Goal: Use online tool/utility: Utilize a website feature to perform a specific function

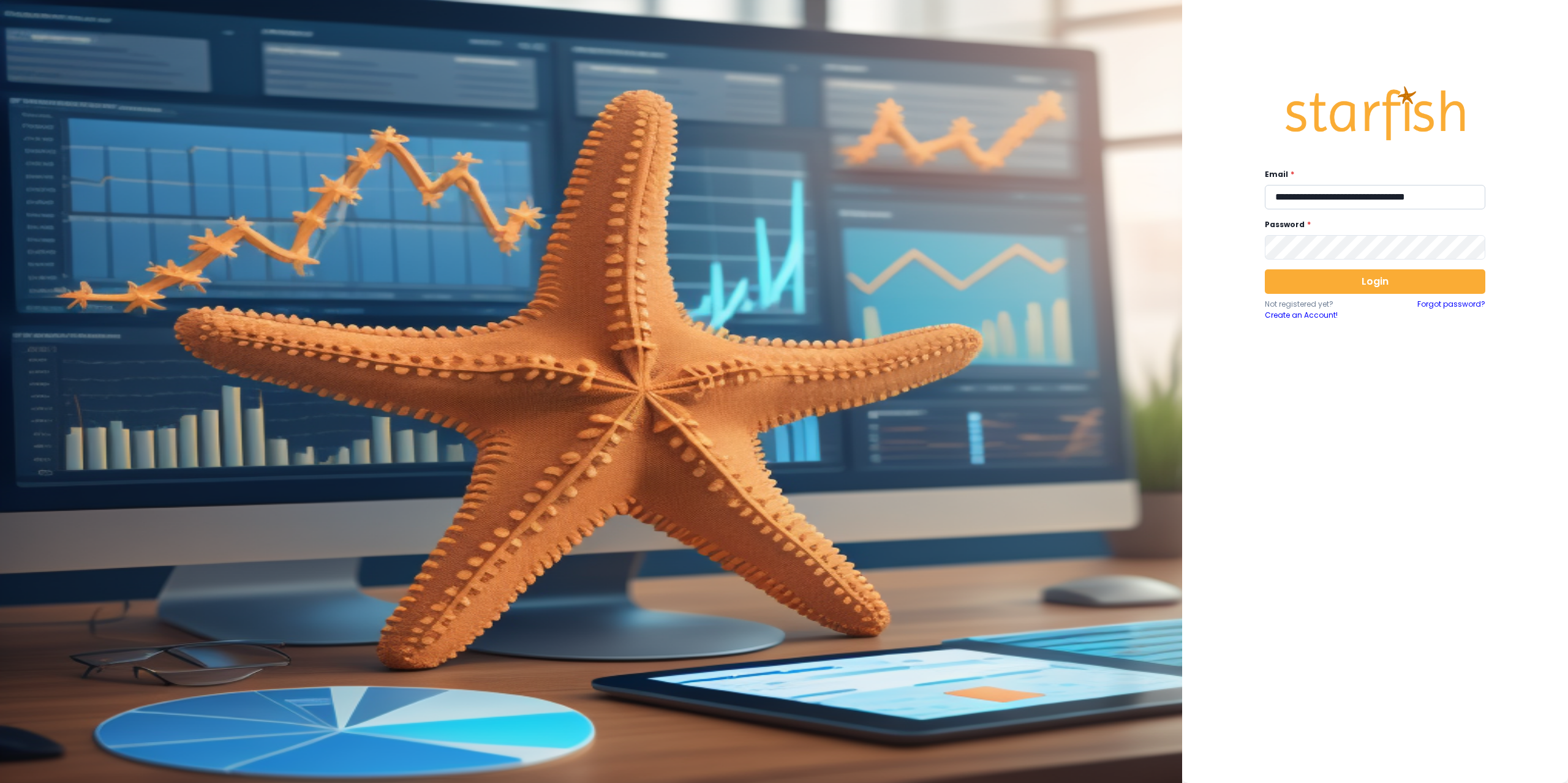
click at [1355, 198] on input "**********" at bounding box center [1375, 197] width 220 height 24
type input "**********"
click at [1324, 277] on button "Login" at bounding box center [1375, 282] width 220 height 24
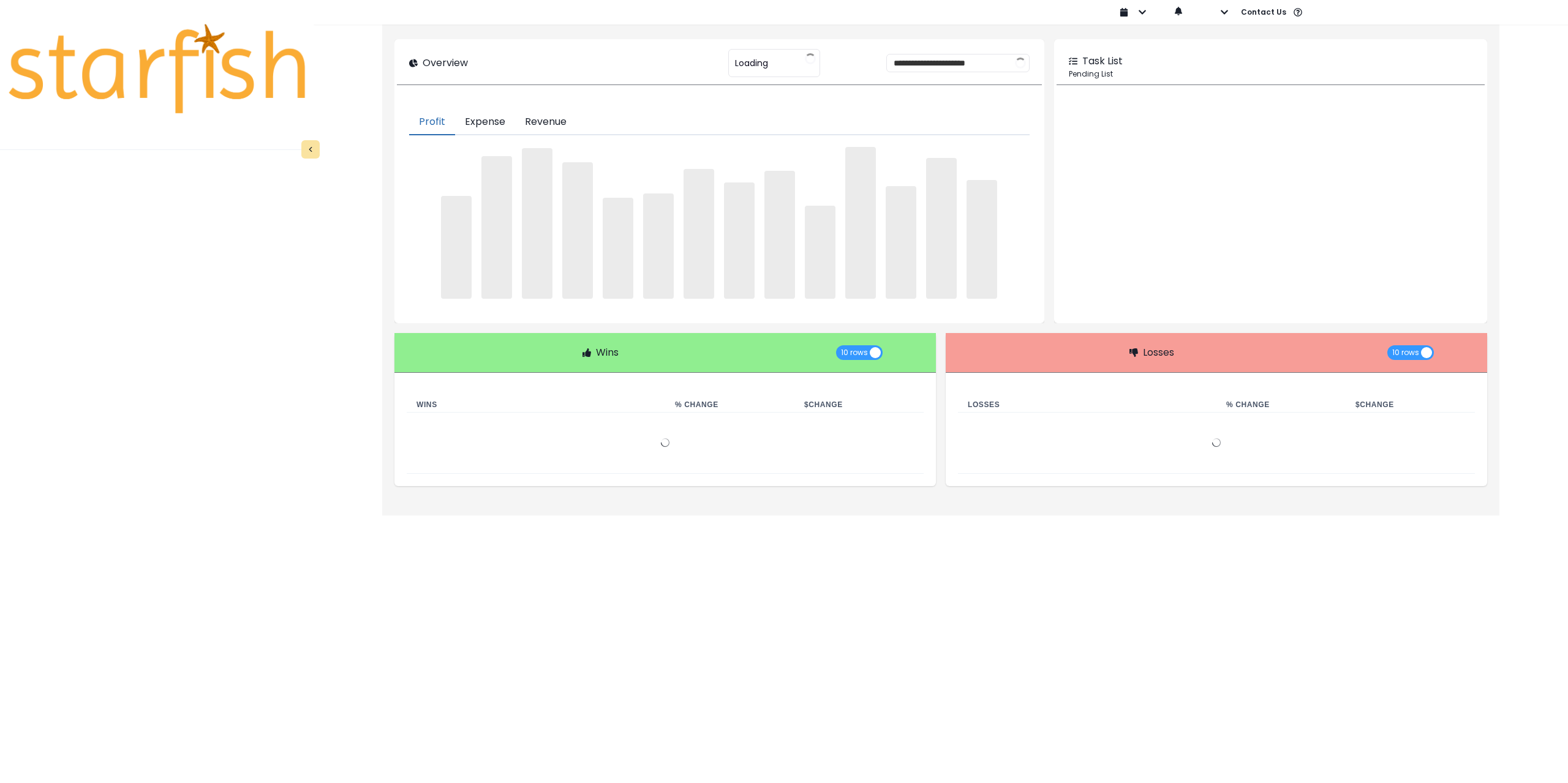
type input "********"
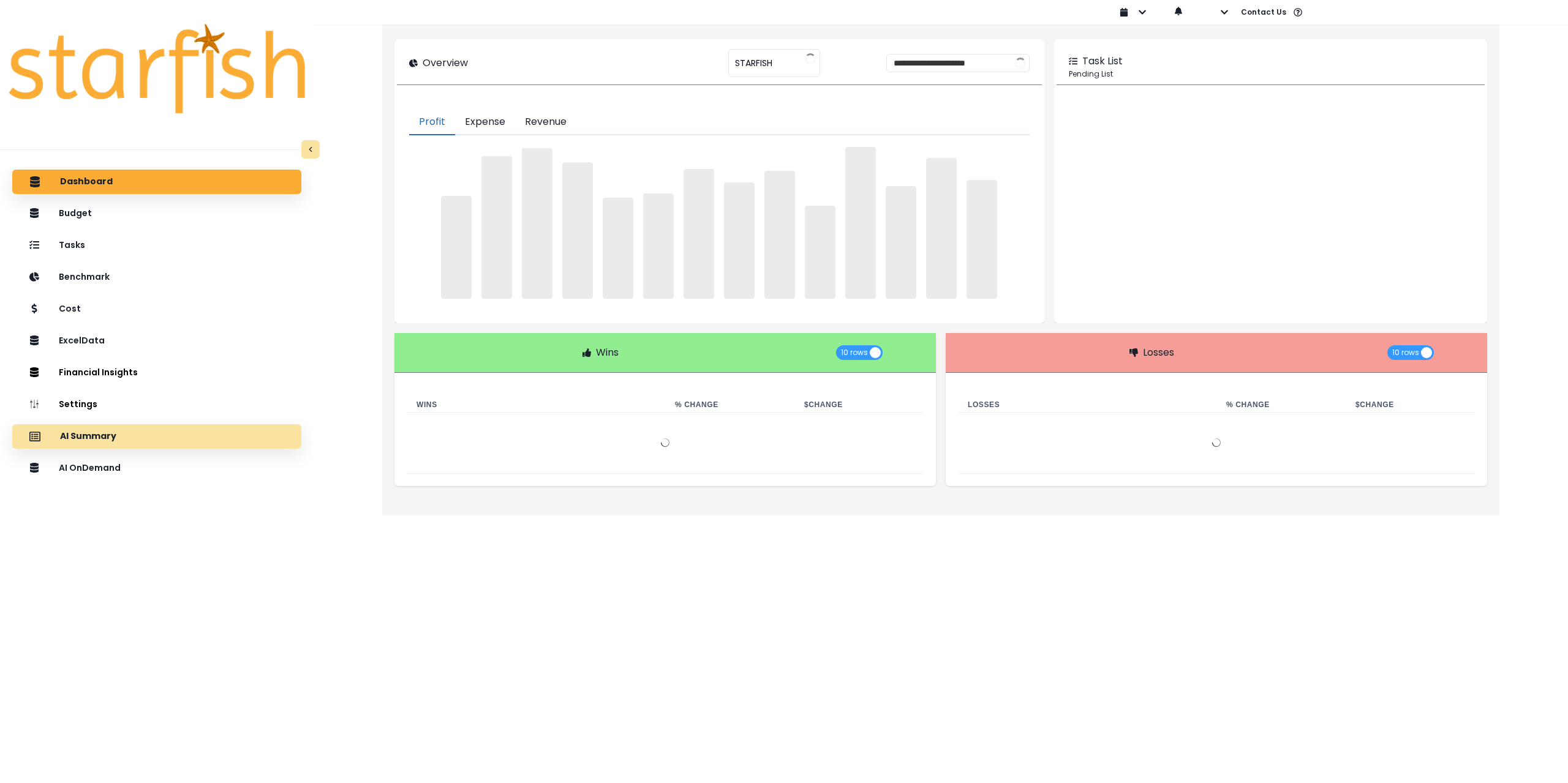
click at [176, 440] on div "AI Summary" at bounding box center [157, 437] width 269 height 26
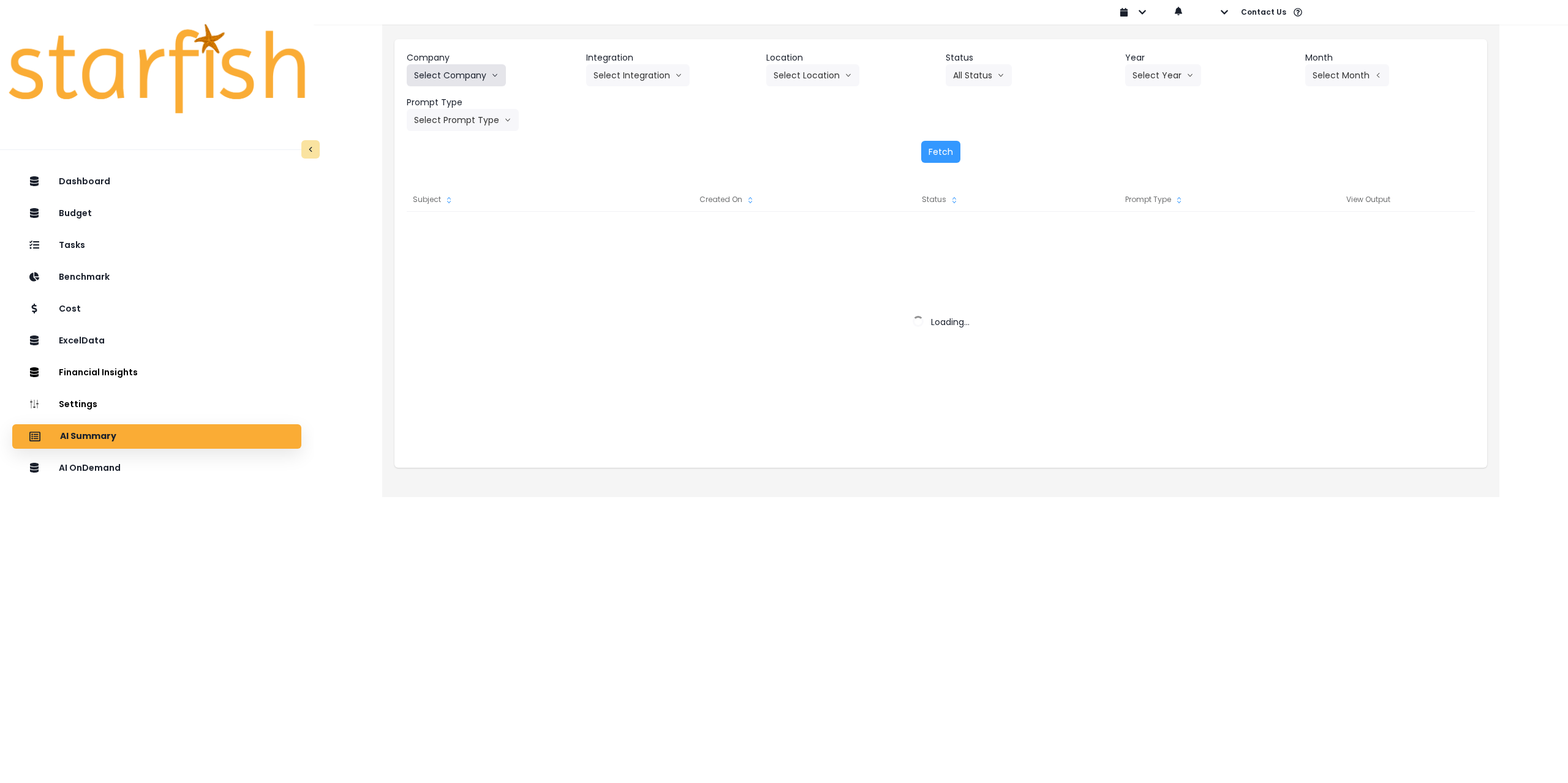
click at [473, 75] on button "Select Company" at bounding box center [456, 75] width 99 height 22
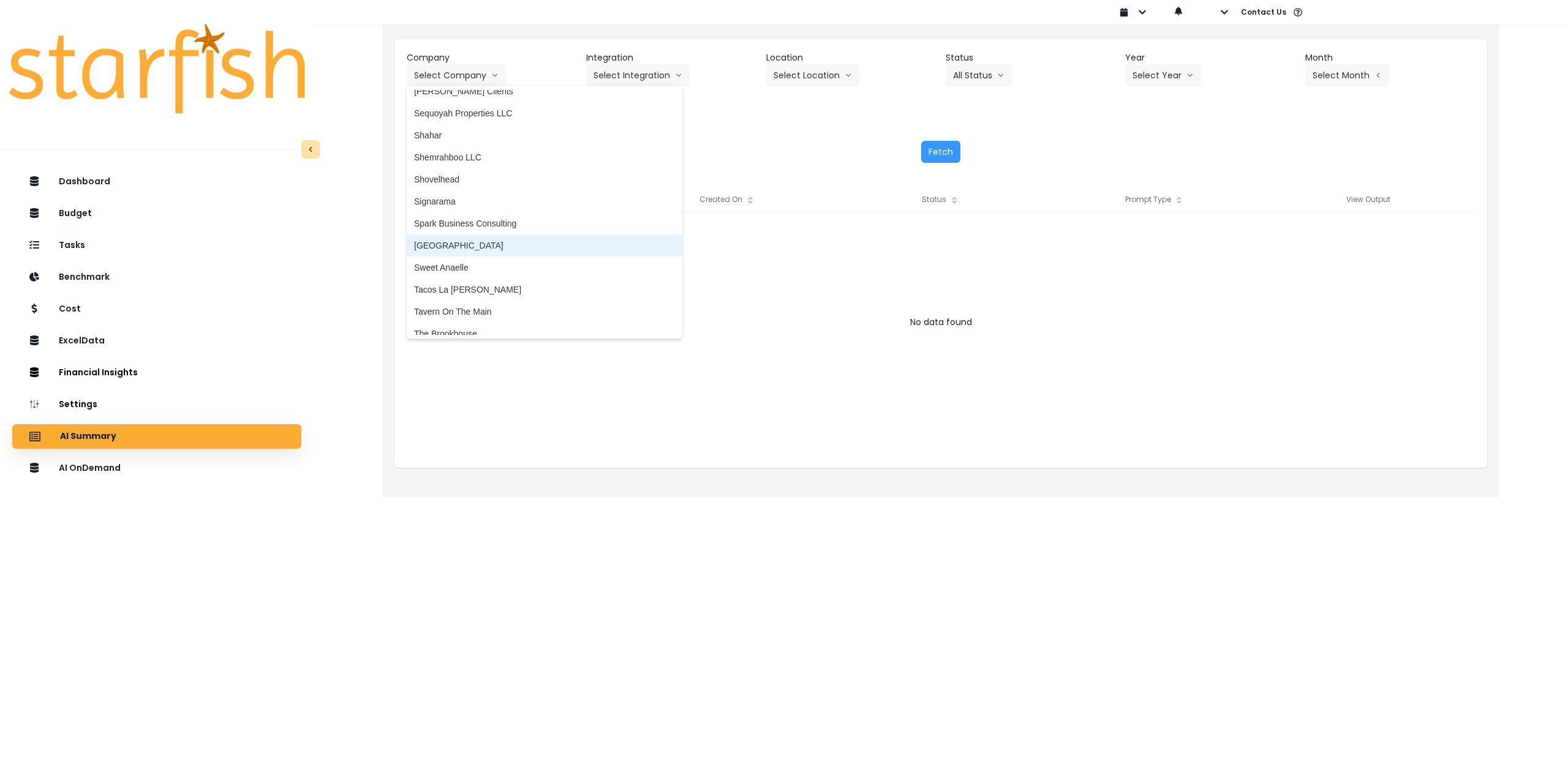
click at [475, 238] on li "[GEOGRAPHIC_DATA]" at bounding box center [545, 246] width 276 height 22
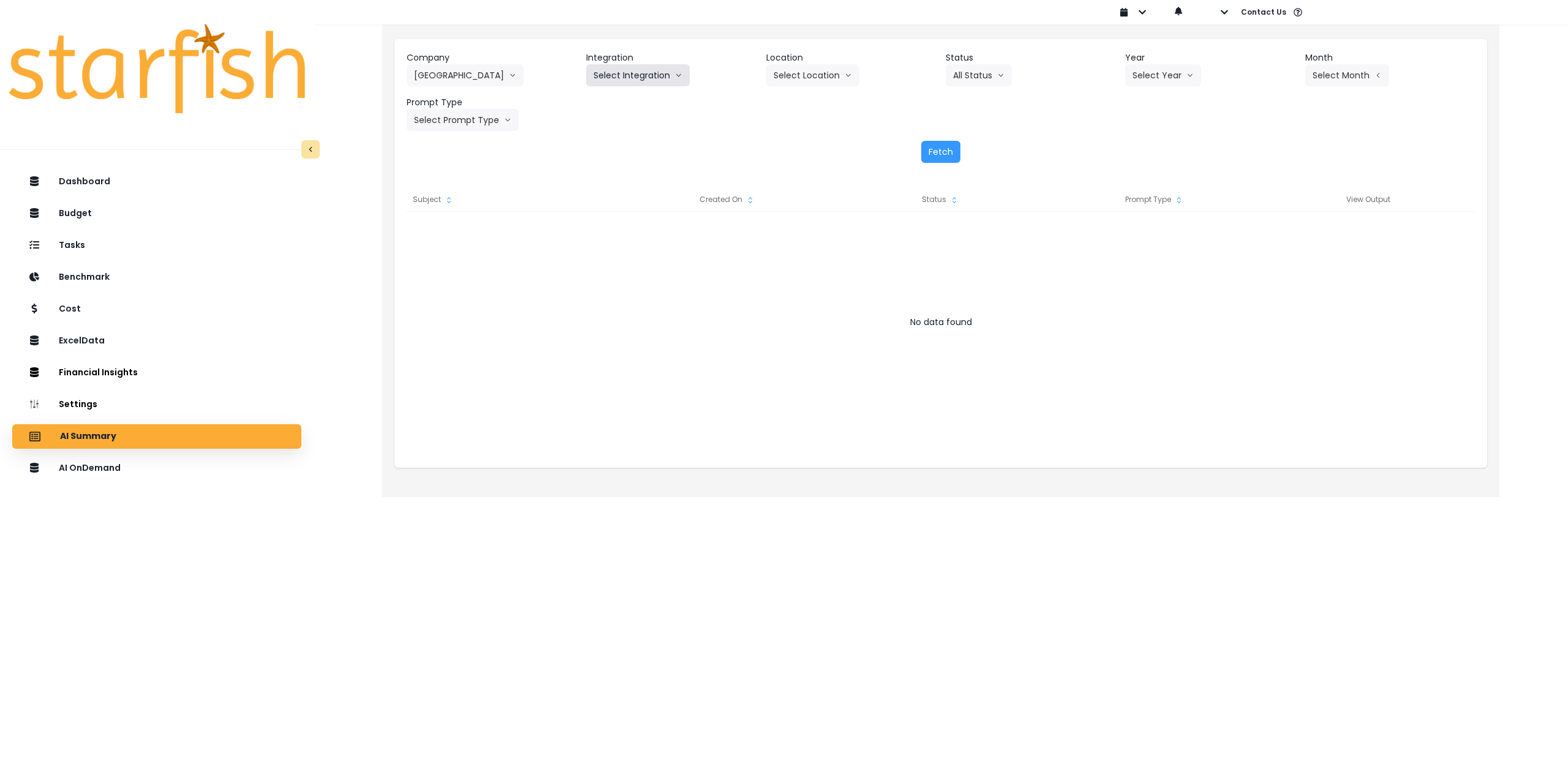
click at [606, 73] on button "Select Integration" at bounding box center [637, 75] width 104 height 22
click at [608, 101] on span "[GEOGRAPHIC_DATA]" at bounding box center [638, 101] width 90 height 12
click at [797, 76] on button "Select Location" at bounding box center [813, 75] width 93 height 22
click at [799, 104] on span "All Locations" at bounding box center [797, 101] width 48 height 12
click at [1003, 72] on icon "arrow down line" at bounding box center [1000, 75] width 7 height 12
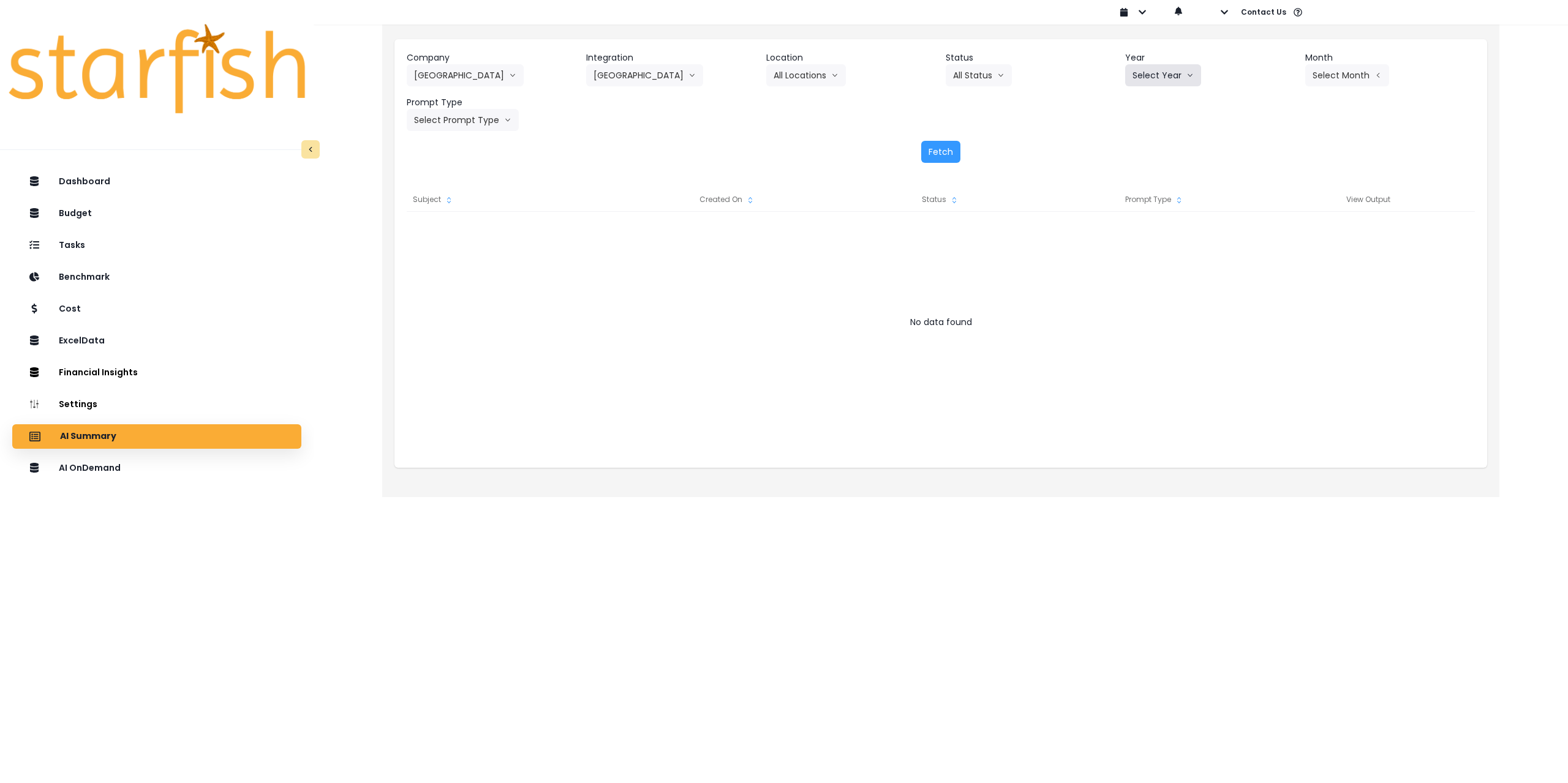
click at [1174, 72] on button "Select Year" at bounding box center [1163, 75] width 76 height 22
click at [1148, 146] on span "2025" at bounding box center [1141, 145] width 19 height 12
click at [176, 473] on div "AI OnDemand" at bounding box center [157, 469] width 269 height 26
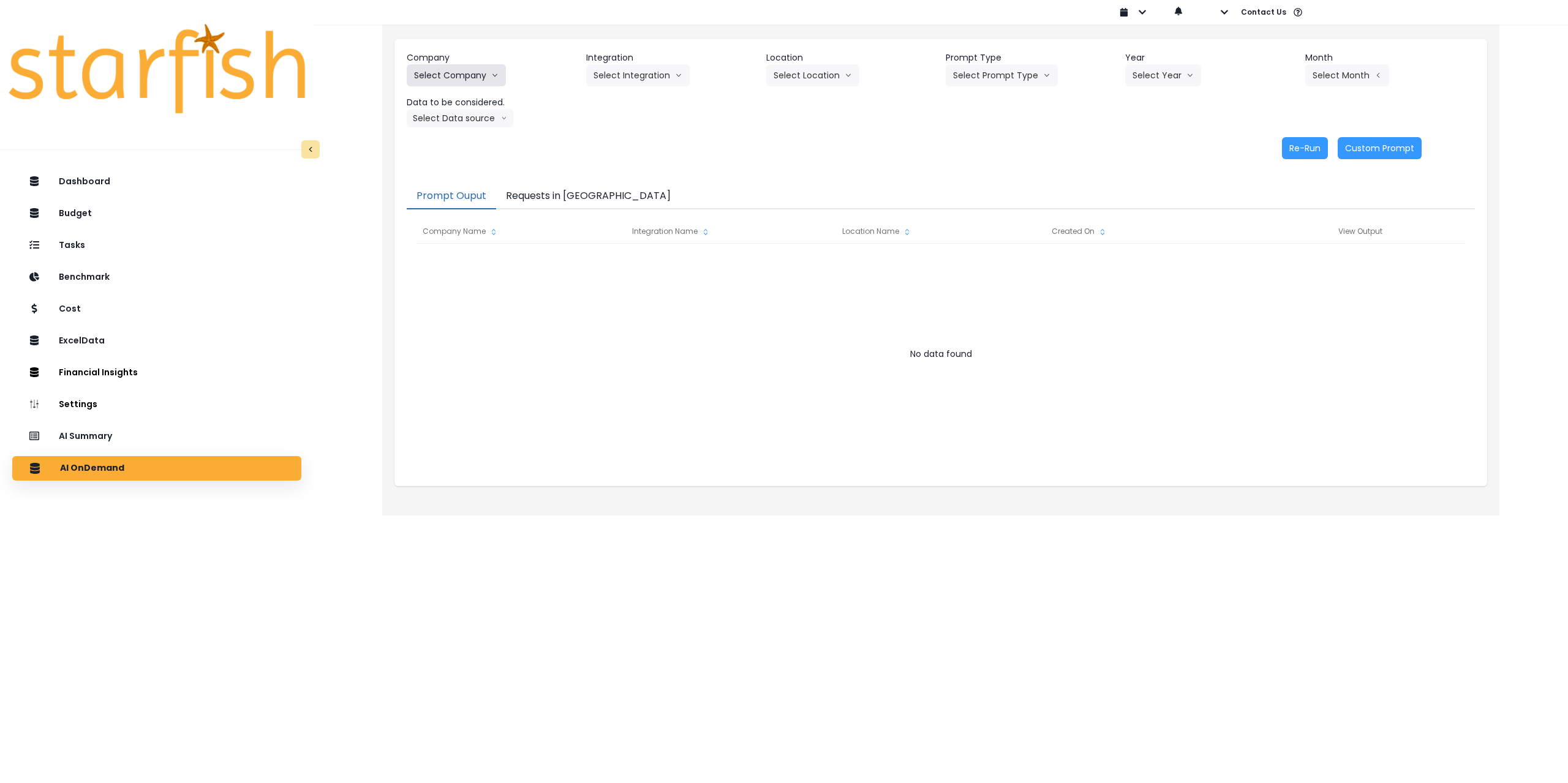
click at [463, 80] on button "Select Company" at bounding box center [456, 75] width 99 height 22
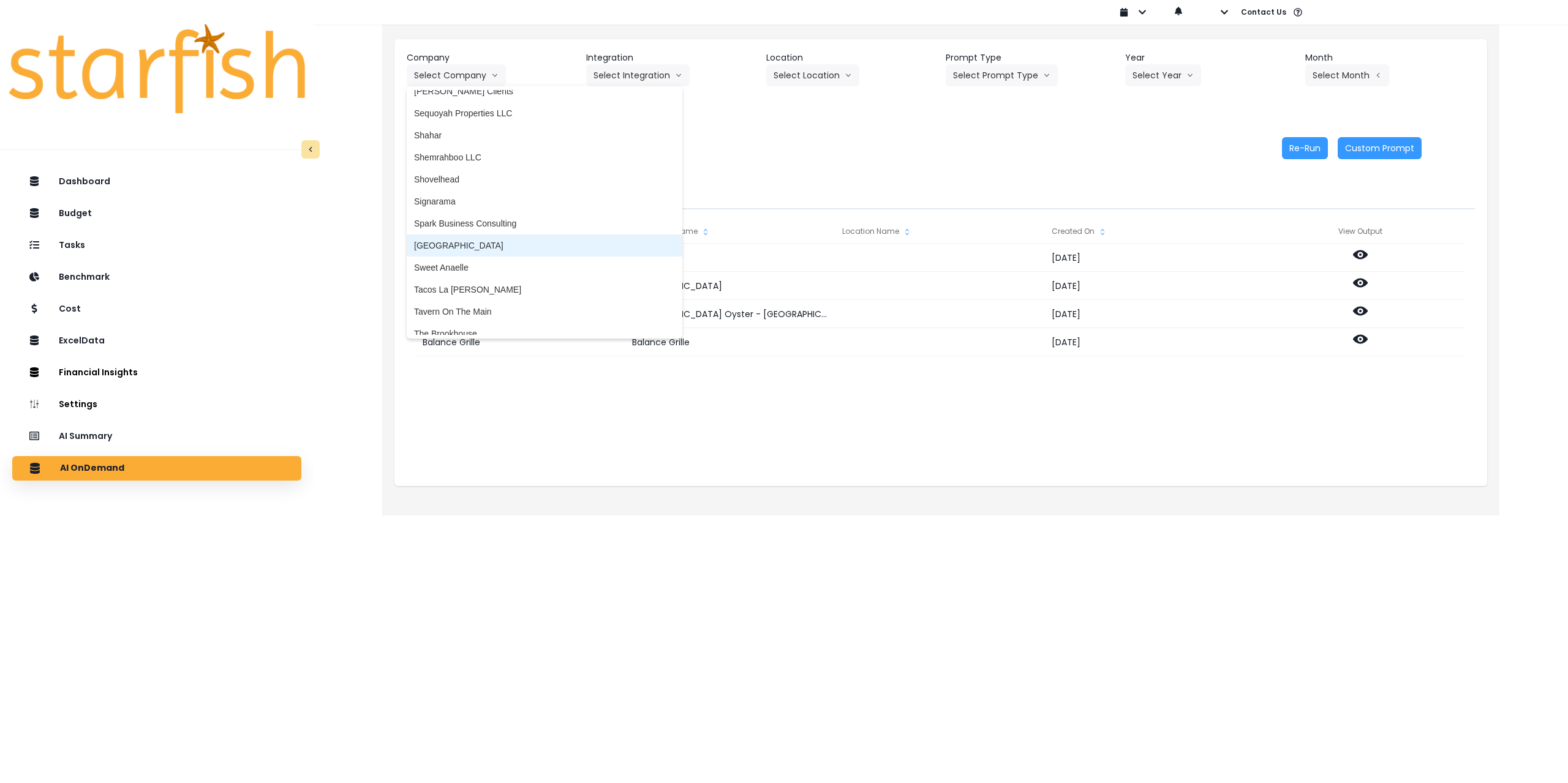
click at [457, 245] on span "[GEOGRAPHIC_DATA]" at bounding box center [544, 246] width 261 height 12
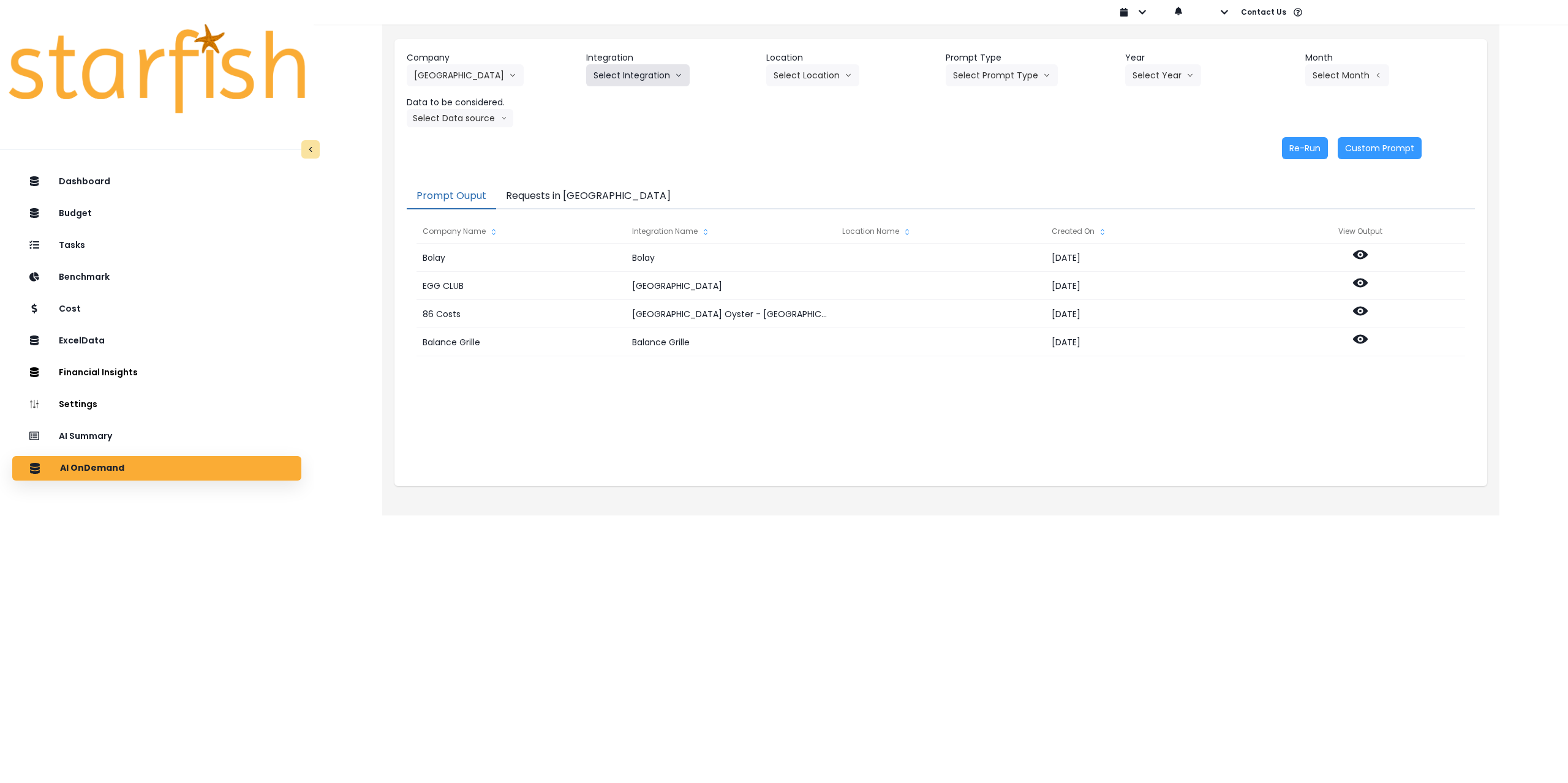
click at [623, 73] on button "Select Integration" at bounding box center [637, 75] width 104 height 22
click at [618, 97] on span "[GEOGRAPHIC_DATA]" at bounding box center [638, 101] width 90 height 12
click at [802, 81] on button "Select Location" at bounding box center [813, 75] width 93 height 22
drag, startPoint x: 788, startPoint y: 105, endPoint x: 926, endPoint y: 88, distance: 139.0
click at [789, 105] on span "All Locations" at bounding box center [797, 101] width 48 height 12
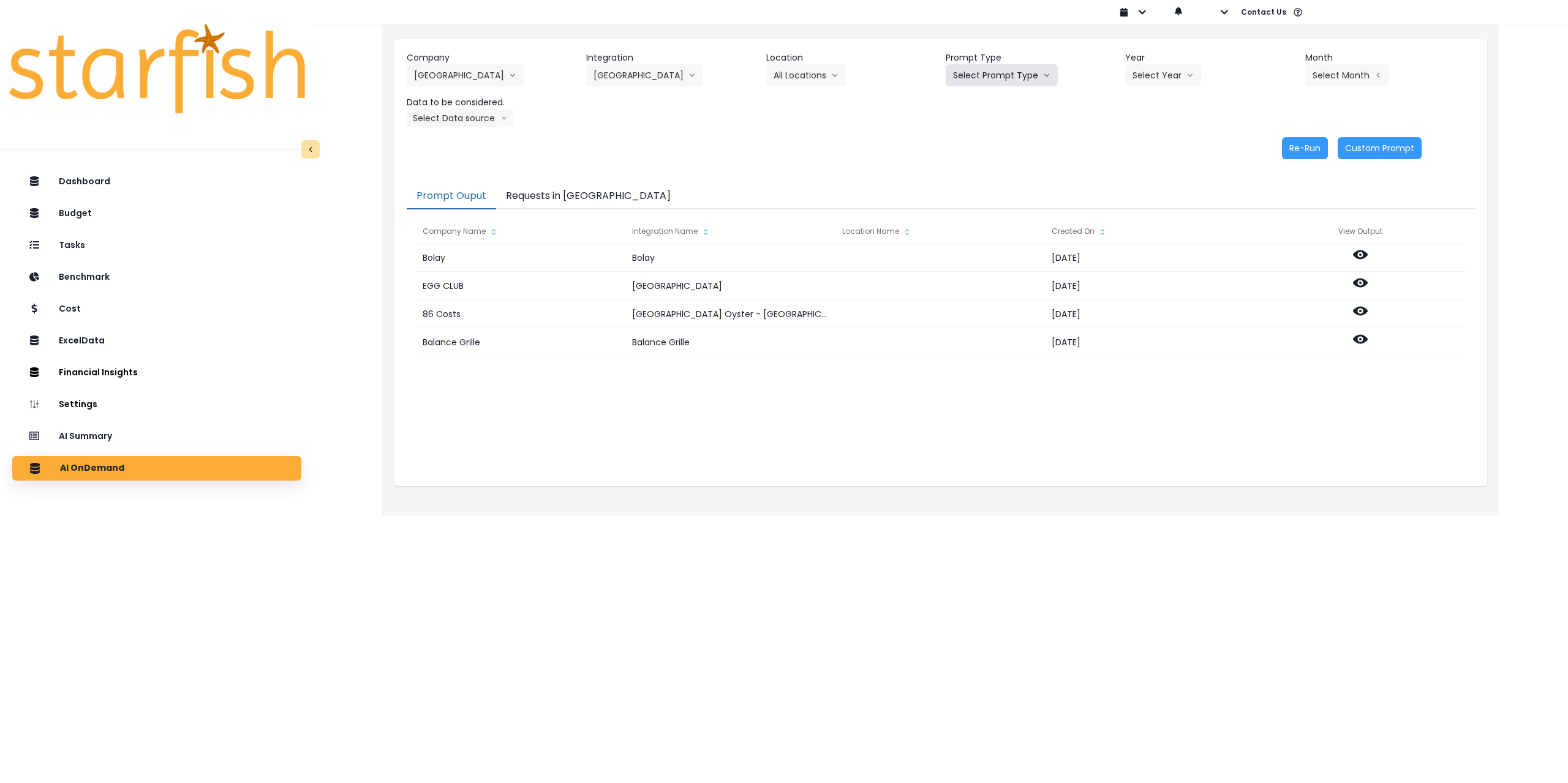
click at [1009, 81] on button "Select Prompt Type" at bounding box center [1002, 75] width 112 height 22
click at [984, 166] on span "Monthly Summary" at bounding box center [987, 167] width 69 height 12
click at [1155, 83] on button "Select Year" at bounding box center [1163, 75] width 76 height 22
drag, startPoint x: 1140, startPoint y: 143, endPoint x: 1256, endPoint y: 108, distance: 121.2
click at [1141, 143] on span "2025" at bounding box center [1141, 145] width 19 height 12
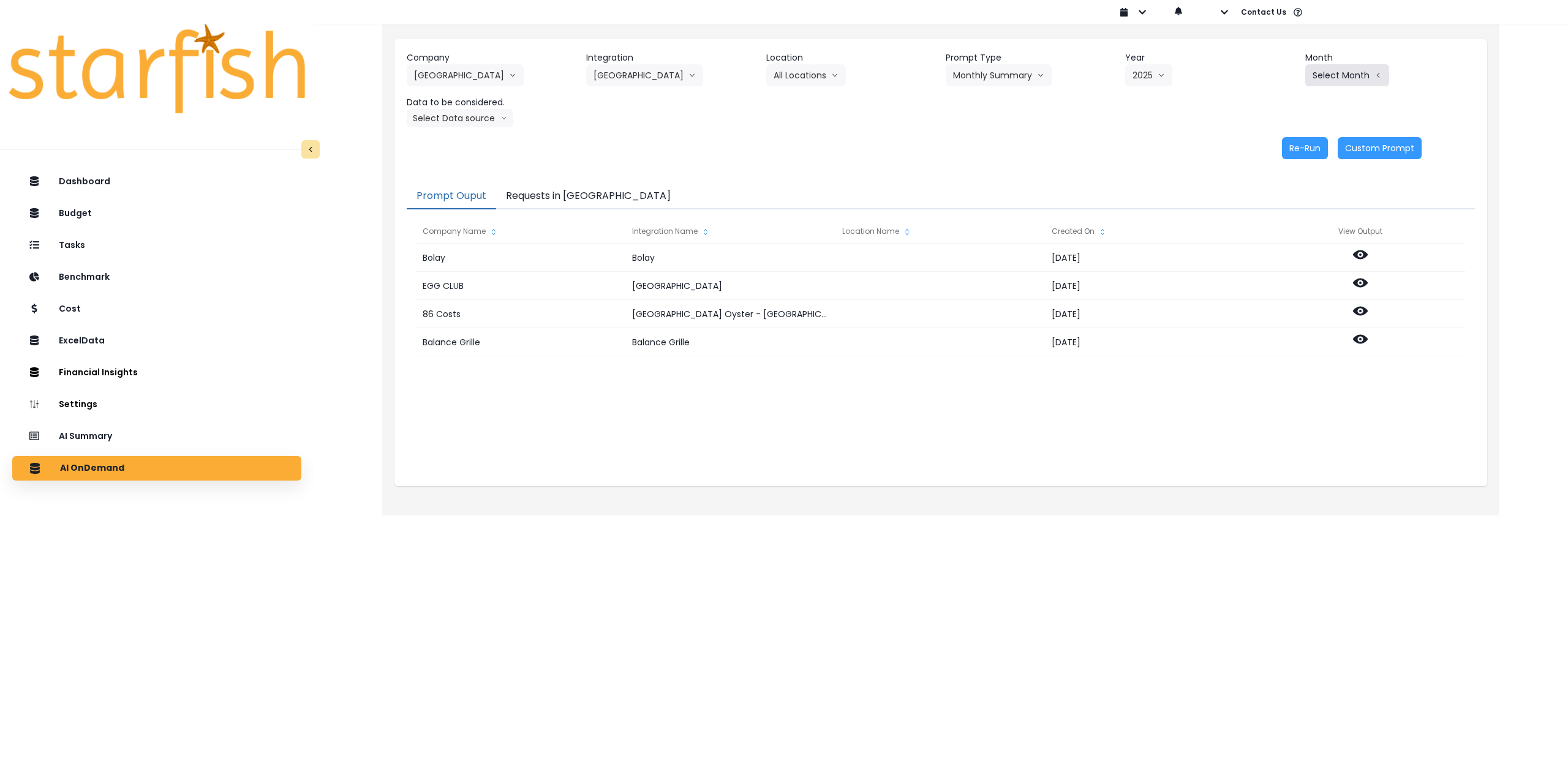
click at [1336, 79] on button "Select Month" at bounding box center [1347, 75] width 84 height 22
click at [1279, 209] on span "July" at bounding box center [1286, 211] width 24 height 12
click at [460, 121] on button "Select Data source" at bounding box center [460, 118] width 106 height 19
click at [450, 139] on span "Comparison overtime" at bounding box center [454, 142] width 81 height 12
click at [1301, 151] on button "Re-Run" at bounding box center [1304, 148] width 46 height 22
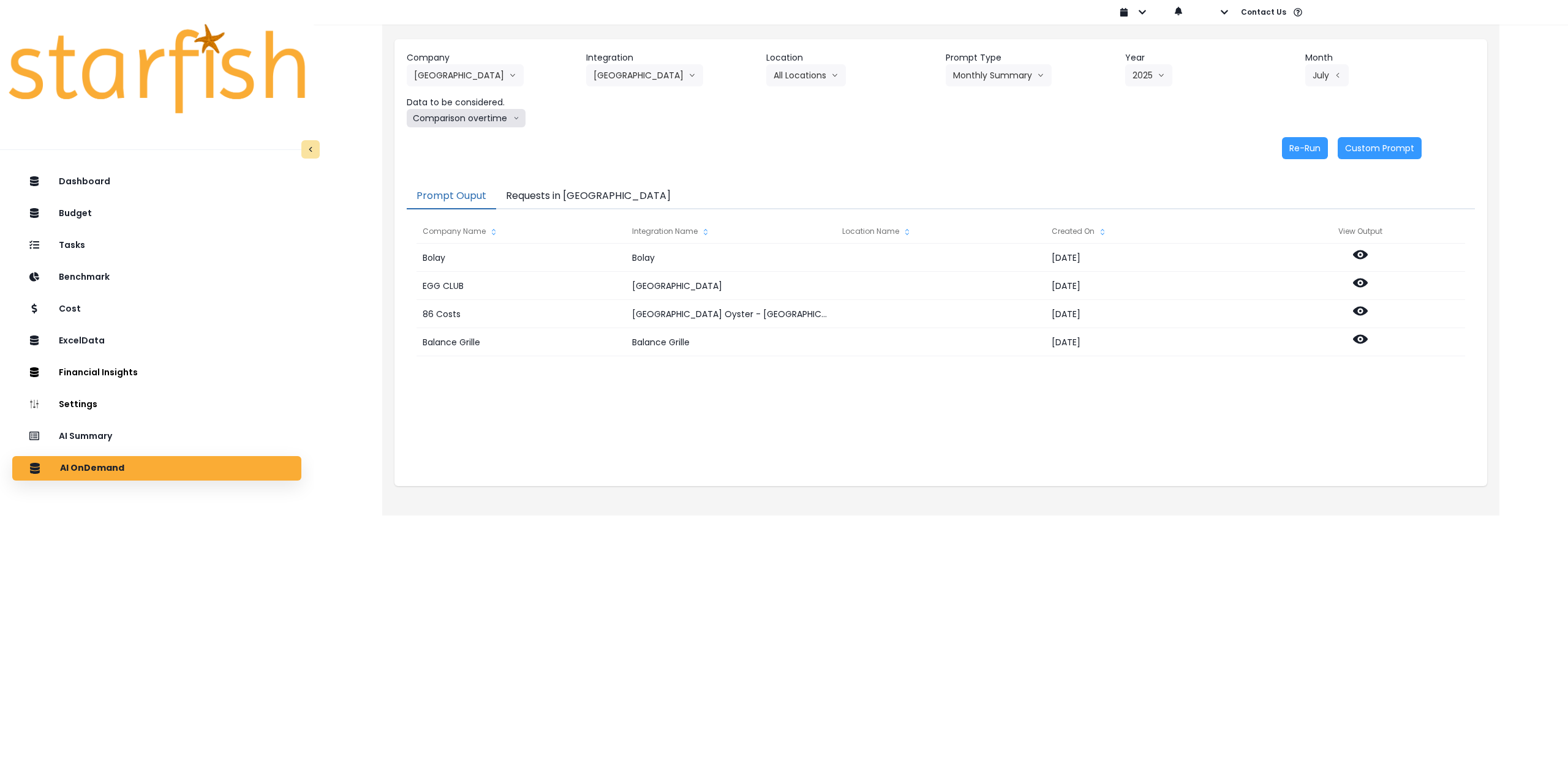
click at [478, 113] on button "Comparison overtime" at bounding box center [466, 118] width 119 height 19
click at [460, 162] on span "Location Analysis" at bounding box center [454, 164] width 81 height 12
click at [1295, 150] on button "Re-Run" at bounding box center [1304, 148] width 46 height 22
click at [440, 79] on button "[GEOGRAPHIC_DATA]" at bounding box center [465, 75] width 117 height 22
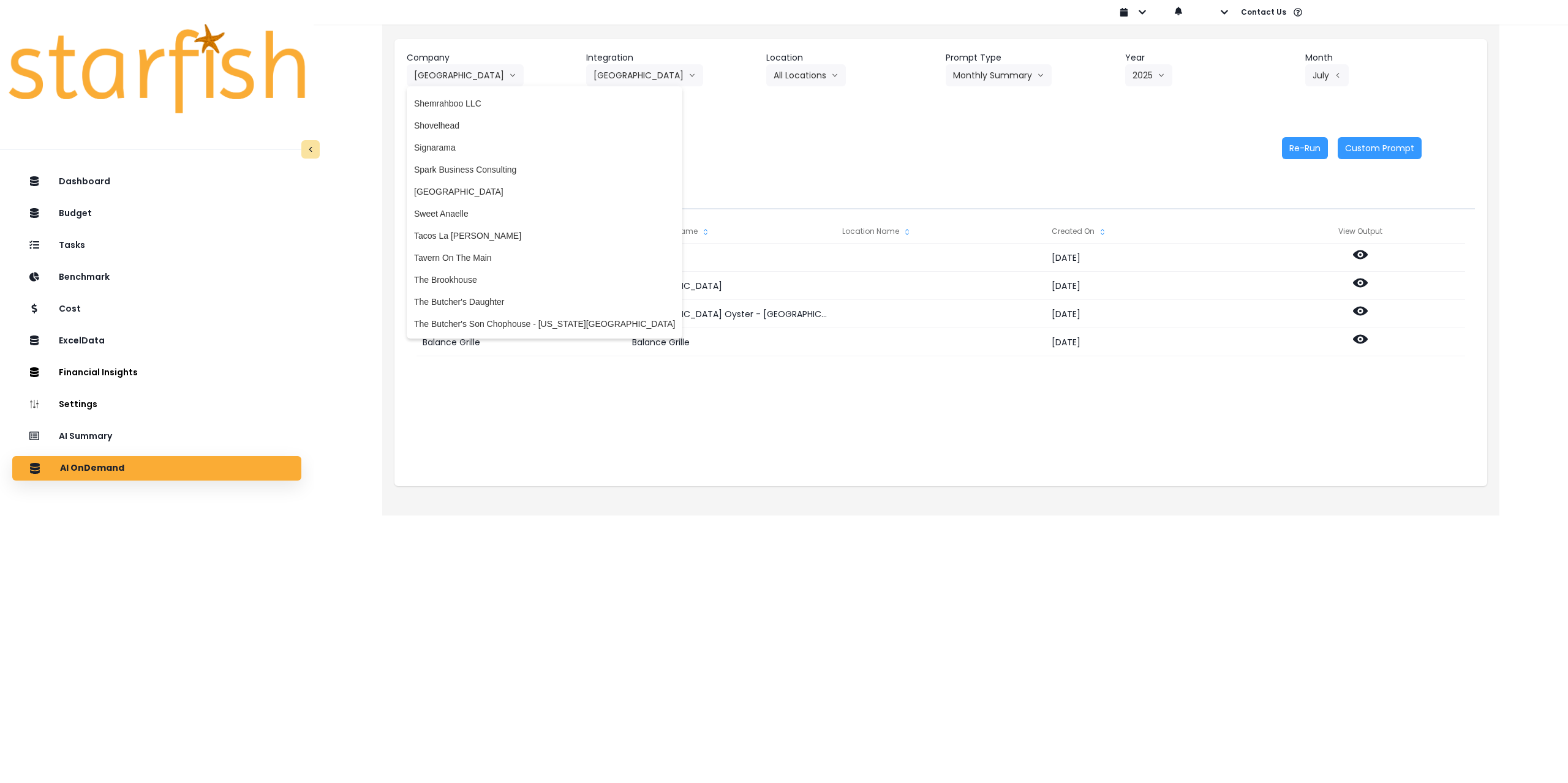
scroll to position [2143, 0]
click at [474, 204] on span "Sweet Anaelle" at bounding box center [544, 206] width 261 height 12
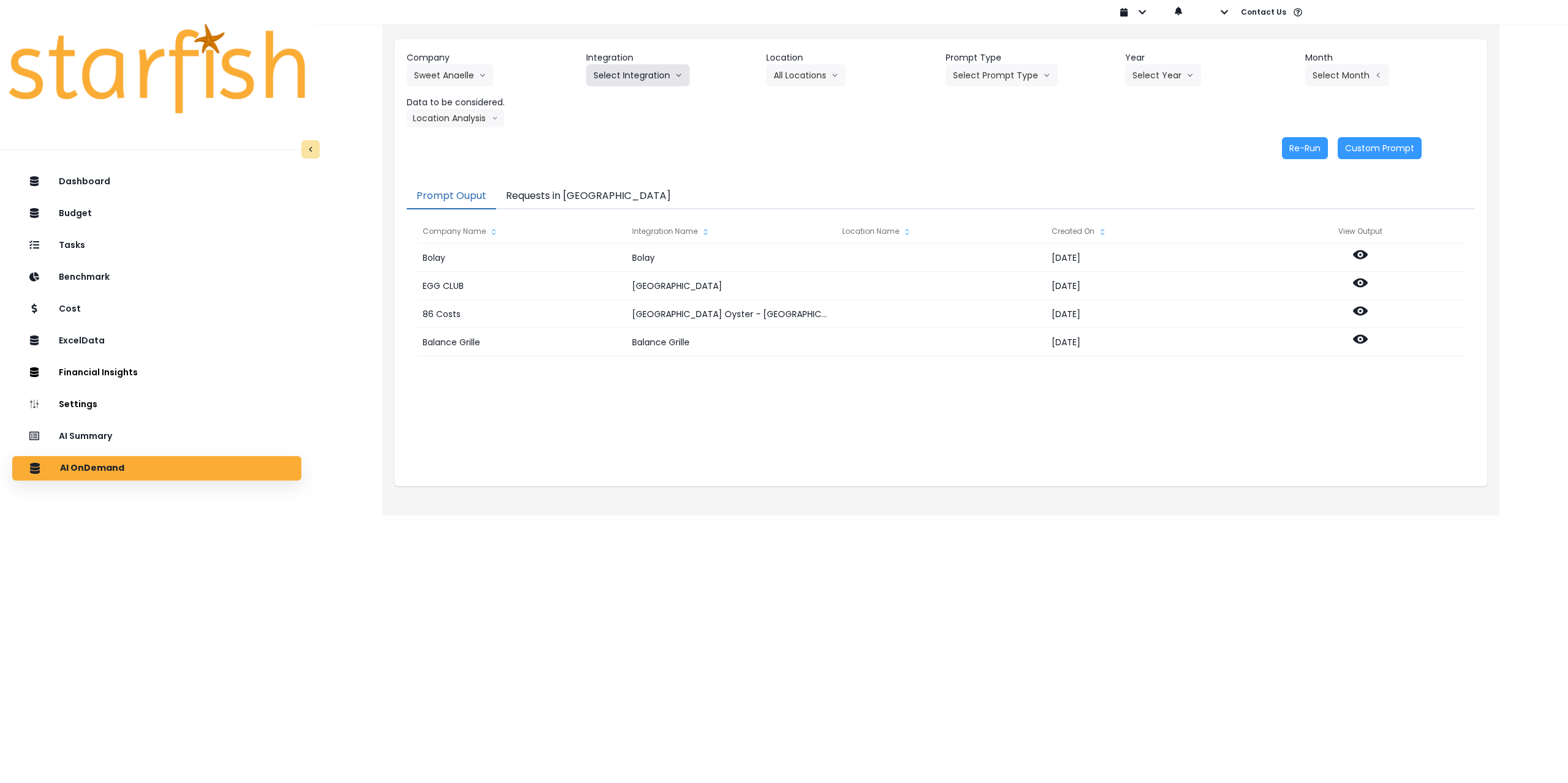
click at [630, 77] on button "Select Integration" at bounding box center [637, 75] width 104 height 22
click at [612, 104] on span "Quickbooks" at bounding box center [615, 101] width 44 height 12
click at [794, 80] on button "Select Location" at bounding box center [813, 75] width 93 height 22
click at [789, 102] on span "All Locations" at bounding box center [797, 101] width 48 height 12
click at [1014, 79] on button "Select Prompt Type" at bounding box center [1002, 75] width 112 height 22
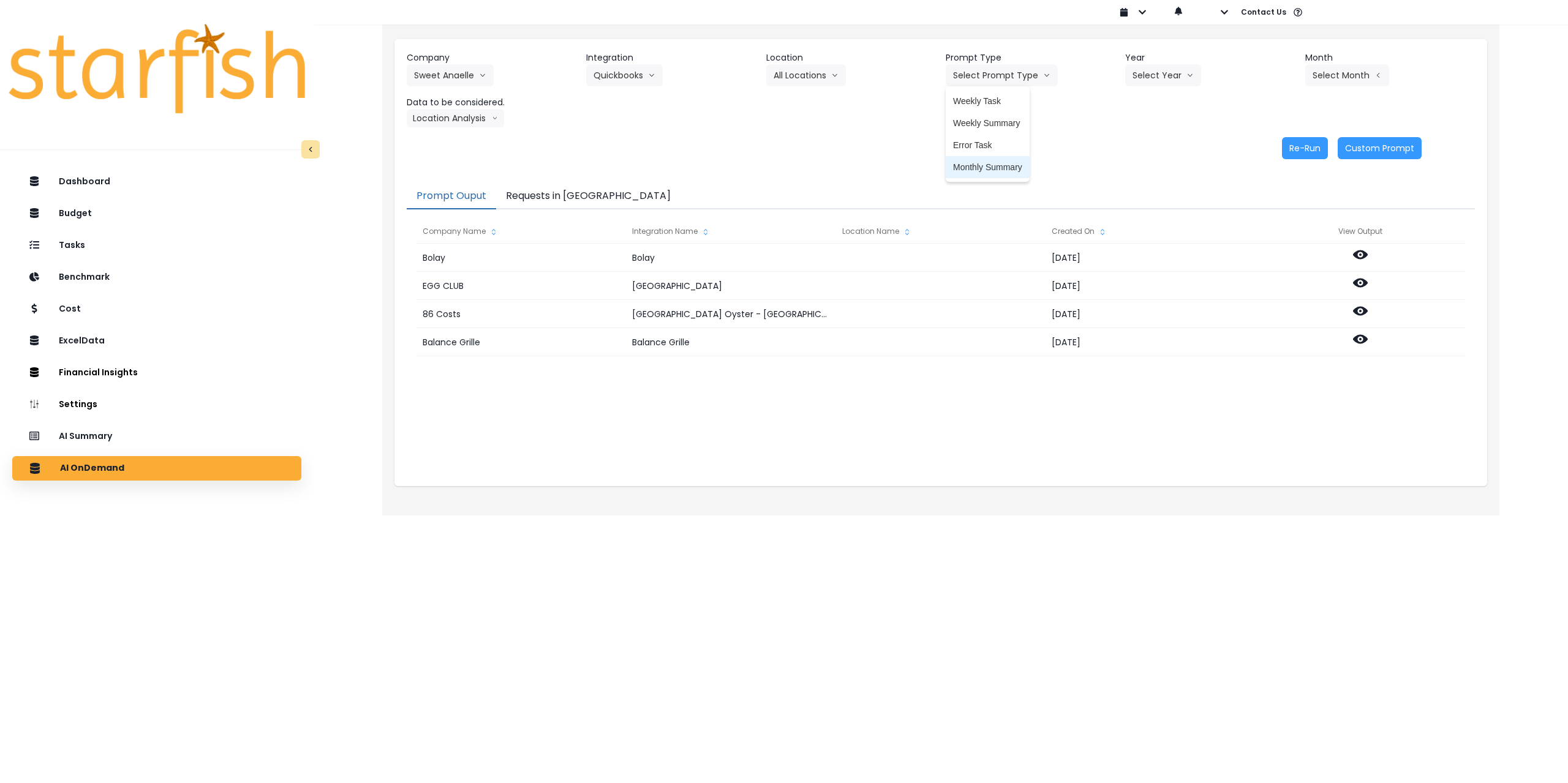
click at [990, 163] on span "Monthly Summary" at bounding box center [987, 167] width 69 height 12
click at [1167, 77] on button "Select Year" at bounding box center [1163, 75] width 76 height 22
click at [1145, 145] on span "2025" at bounding box center [1141, 145] width 19 height 12
click at [1349, 73] on button "Select Month" at bounding box center [1347, 75] width 84 height 22
click at [1277, 205] on span "July" at bounding box center [1286, 211] width 24 height 12
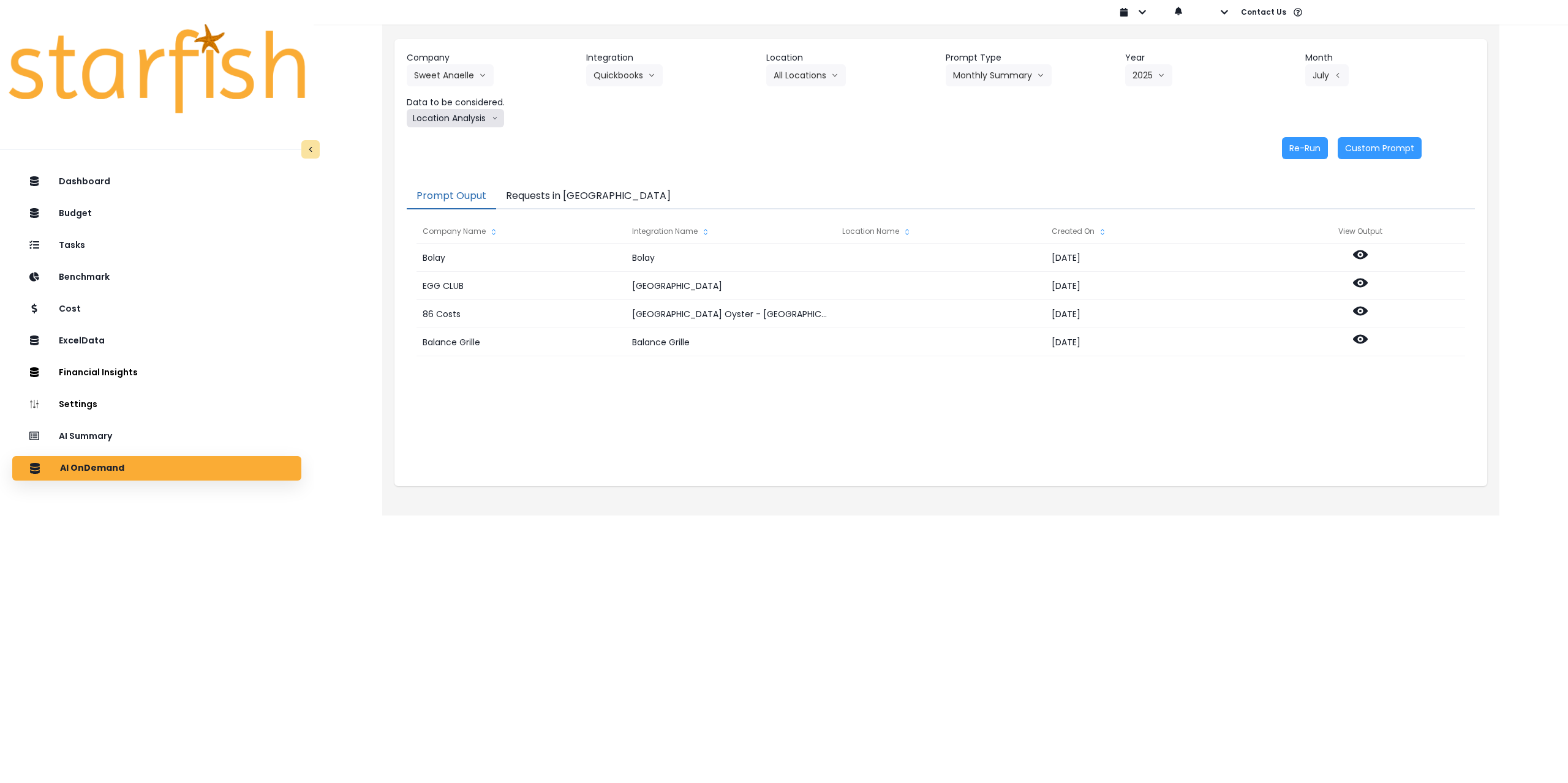
click at [457, 121] on button "Location Analysis" at bounding box center [455, 118] width 97 height 19
click at [452, 137] on span "Comparison overtime" at bounding box center [454, 142] width 81 height 12
click at [1301, 153] on button "Re-Run" at bounding box center [1304, 148] width 46 height 22
click at [469, 122] on button "Comparison overtime" at bounding box center [466, 118] width 119 height 19
click at [453, 162] on span "Location Analysis" at bounding box center [454, 164] width 81 height 12
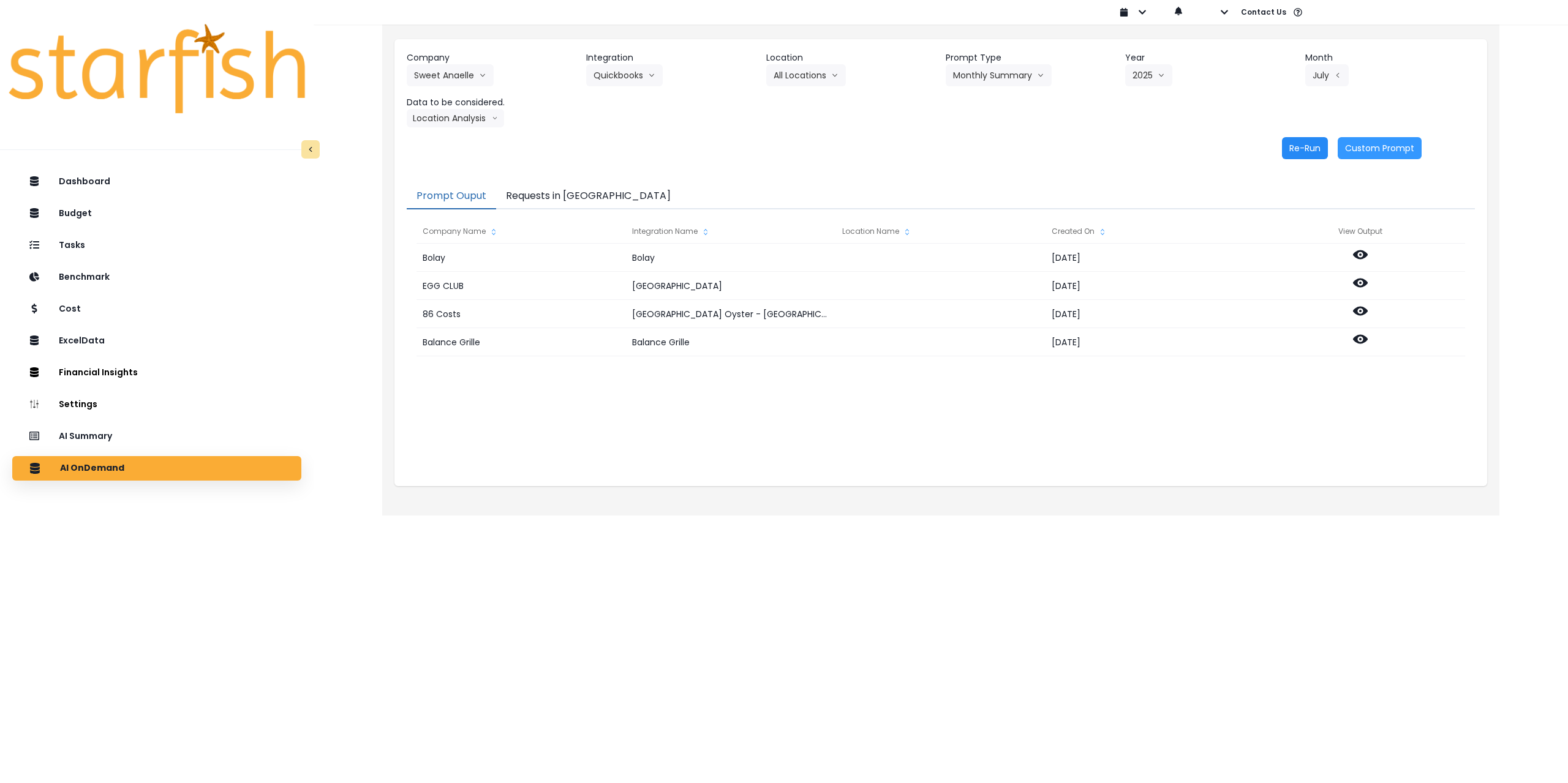
click at [1305, 151] on button "Re-Run" at bounding box center [1304, 148] width 46 height 22
click at [543, 191] on button "Requests in [GEOGRAPHIC_DATA]" at bounding box center [588, 197] width 184 height 26
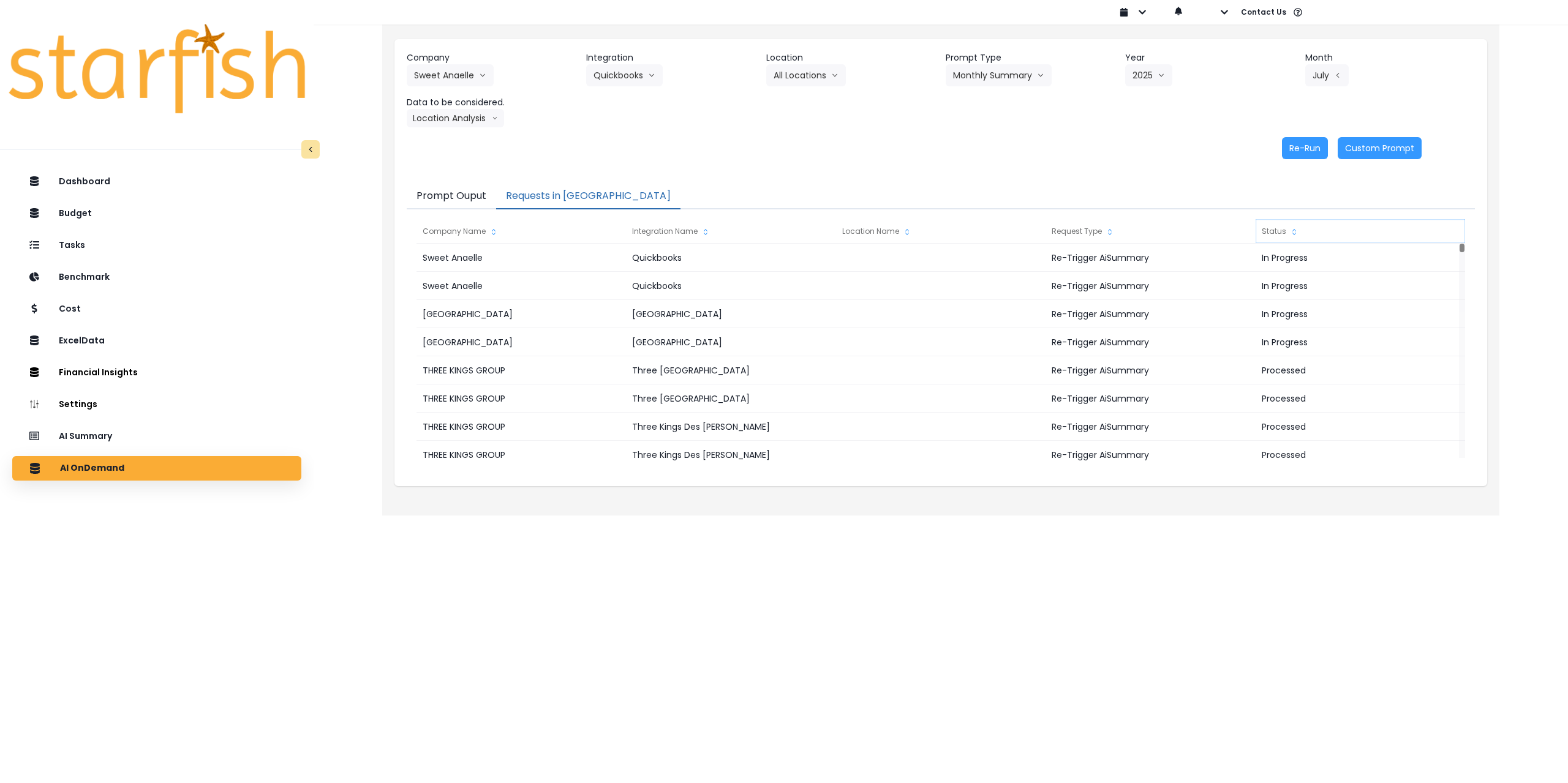
click at [1284, 226] on div "Status" at bounding box center [1360, 231] width 209 height 24
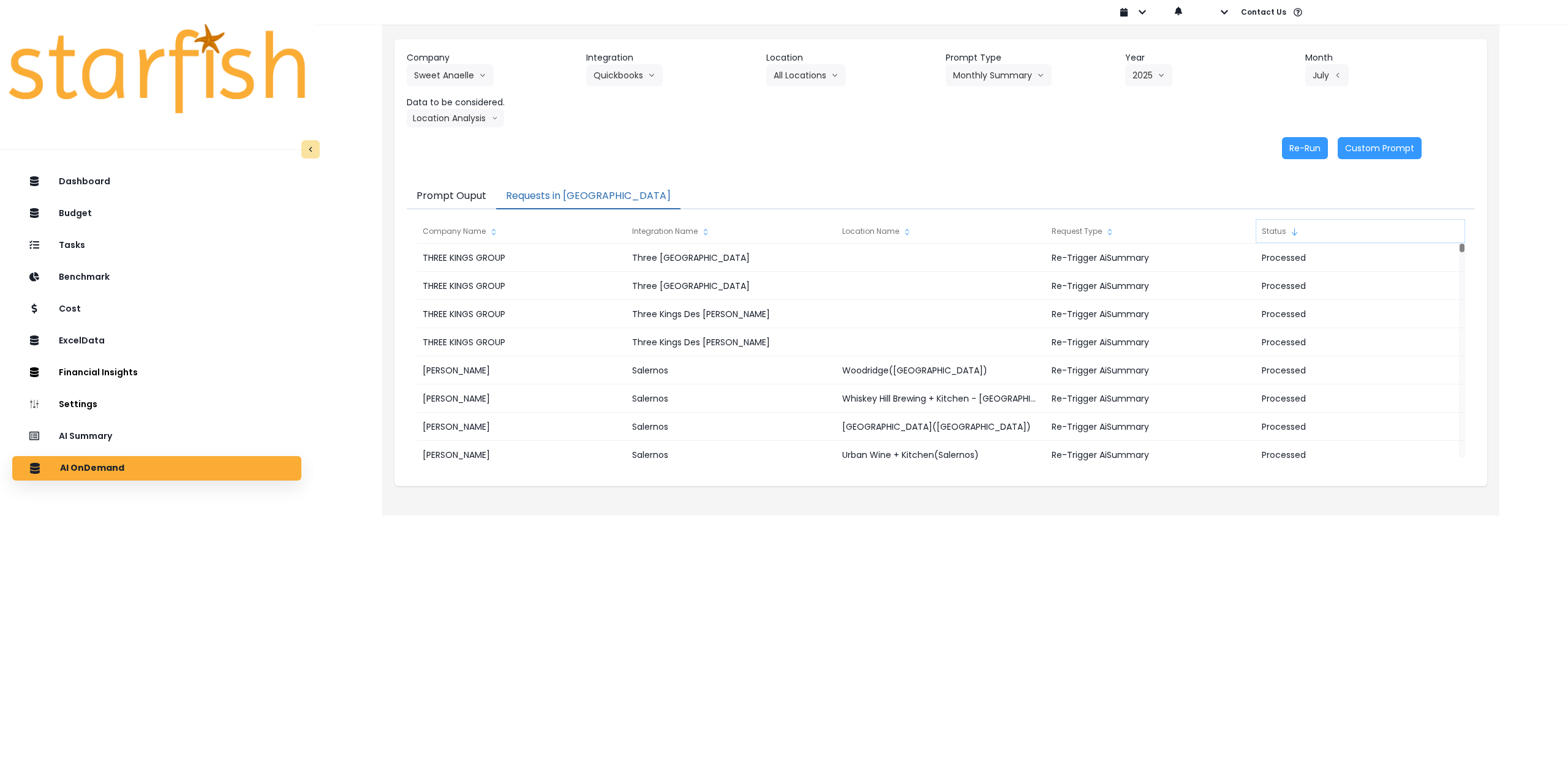
click at [1284, 226] on div "Status" at bounding box center [1360, 231] width 209 height 24
